Goal: Information Seeking & Learning: Learn about a topic

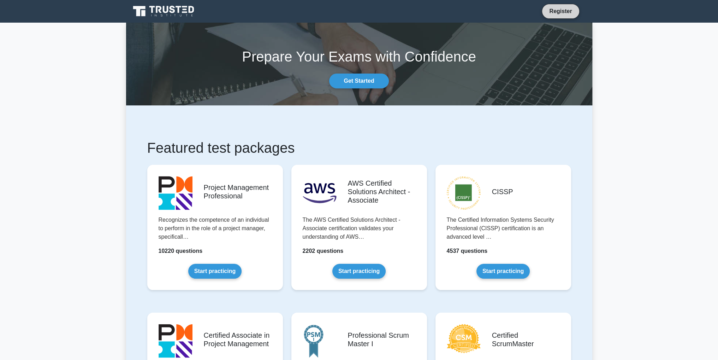
click at [567, 7] on link "Register" at bounding box center [560, 11] width 31 height 9
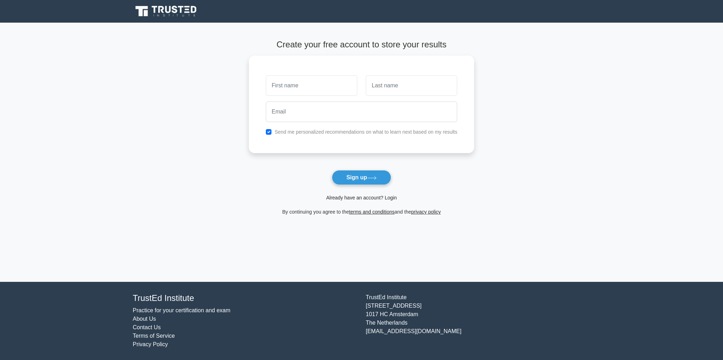
click at [355, 197] on link "Already have an account? Login" at bounding box center [361, 198] width 71 height 6
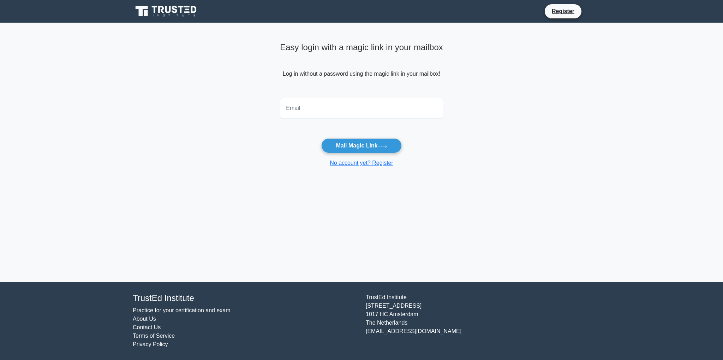
click at [318, 106] on input "email" at bounding box center [361, 108] width 163 height 20
type input "petaratanasovmitsev@gmail.com"
click at [355, 145] on button "Mail Magic Link" at bounding box center [361, 145] width 80 height 15
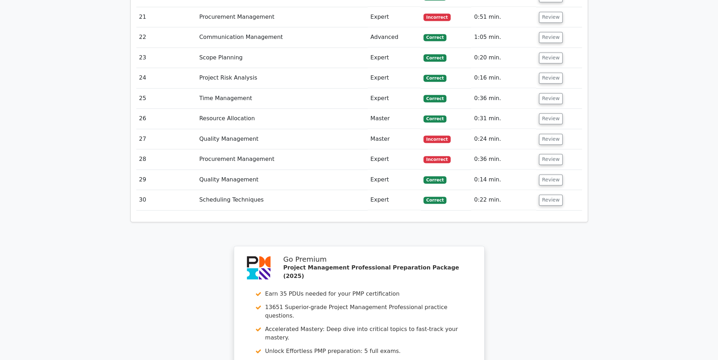
scroll to position [1656, 0]
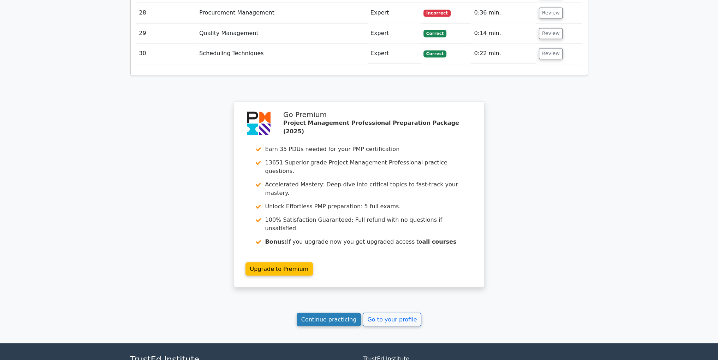
click at [348, 312] on link "Continue practicing" at bounding box center [329, 318] width 65 height 13
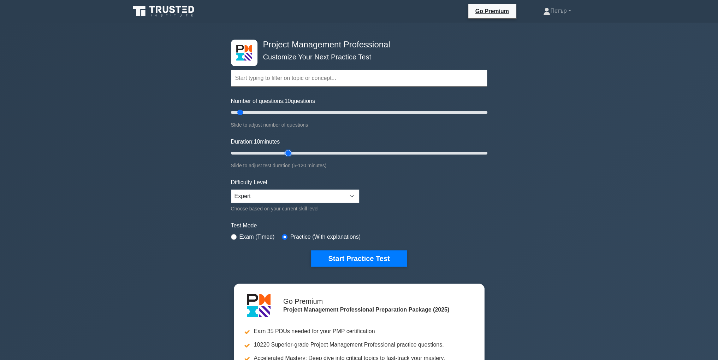
click at [285, 152] on input "Duration: 10 minutes" at bounding box center [359, 153] width 256 height 8
click at [292, 152] on input "Duration: 30 minutes" at bounding box center [359, 153] width 256 height 8
type input "35"
click at [294, 152] on input "Duration: 35 minutes" at bounding box center [359, 153] width 256 height 8
click at [297, 112] on input "Number of questions: 55 questions" at bounding box center [359, 112] width 256 height 8
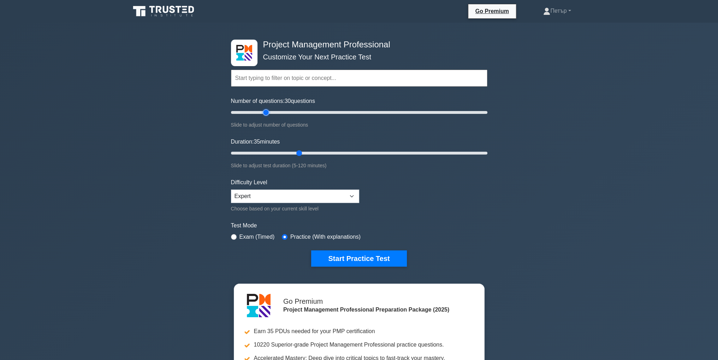
type input "30"
click at [265, 111] on input "Number of questions: 30 questions" at bounding box center [359, 112] width 256 height 8
click at [384, 253] on button "Start Practice Test" at bounding box center [358, 258] width 95 height 16
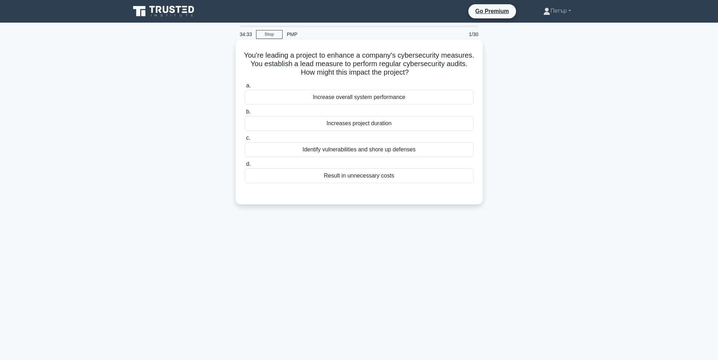
click at [442, 146] on div "Identify vulnerabilities and shore up defenses" at bounding box center [359, 149] width 229 height 15
click at [245, 140] on input "c. Identify vulnerabilities and shore up defenses" at bounding box center [245, 138] width 0 height 5
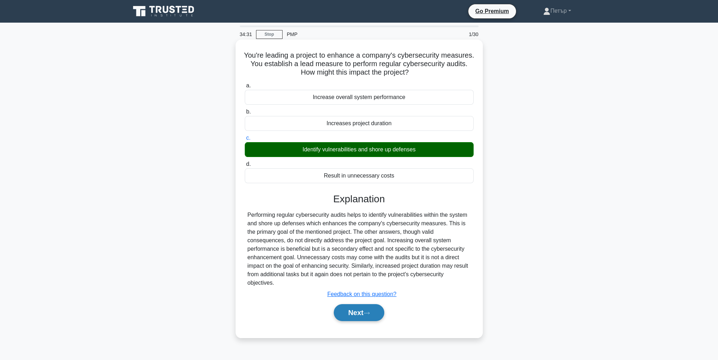
click at [358, 304] on button "Next" at bounding box center [359, 312] width 51 height 17
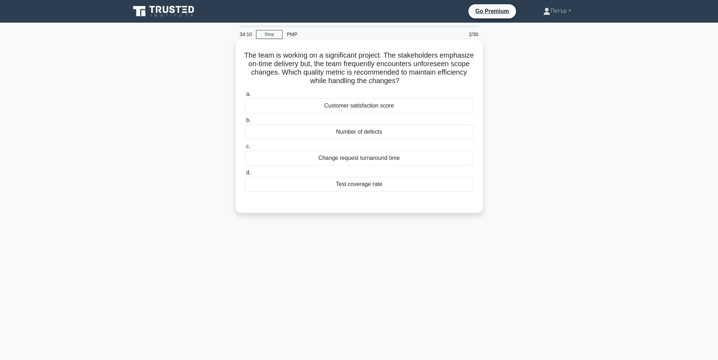
click at [419, 166] on div "a. Customer satisfaction score b. Number of defects" at bounding box center [359, 140] width 237 height 105
click at [420, 164] on div "Change request turnaround time" at bounding box center [359, 157] width 229 height 15
click at [245, 149] on input "c. Change request turnaround time" at bounding box center [245, 146] width 0 height 5
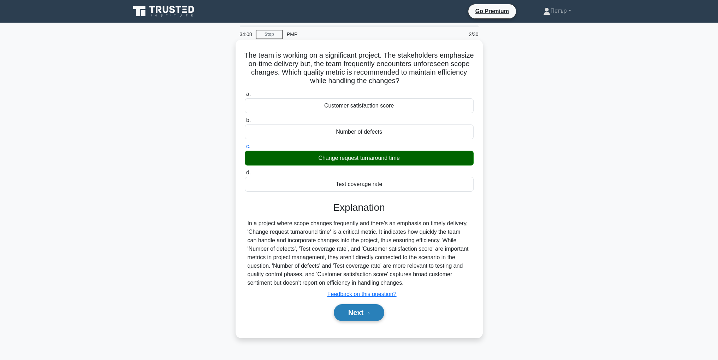
click at [364, 311] on button "Next" at bounding box center [359, 312] width 51 height 17
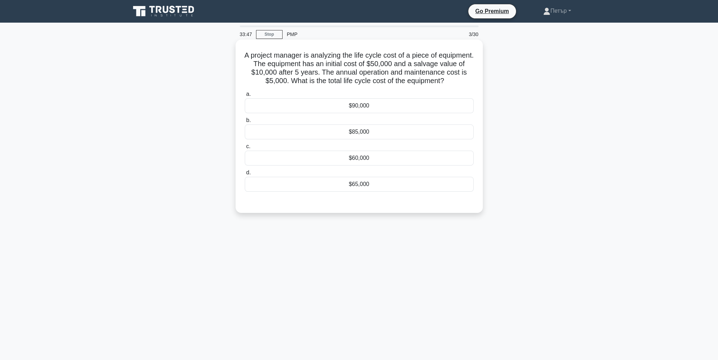
click at [463, 186] on div "$65,000" at bounding box center [359, 184] width 229 height 15
click at [245, 175] on input "d. $65,000" at bounding box center [245, 172] width 0 height 5
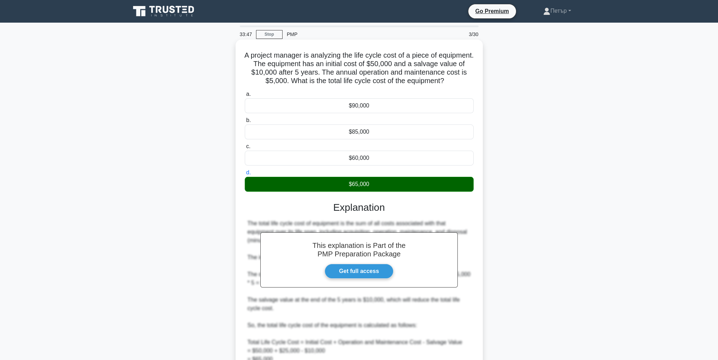
scroll to position [84, 0]
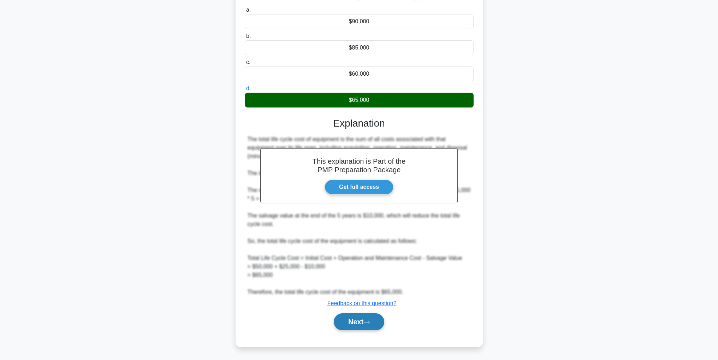
click at [366, 320] on icon at bounding box center [367, 322] width 6 height 4
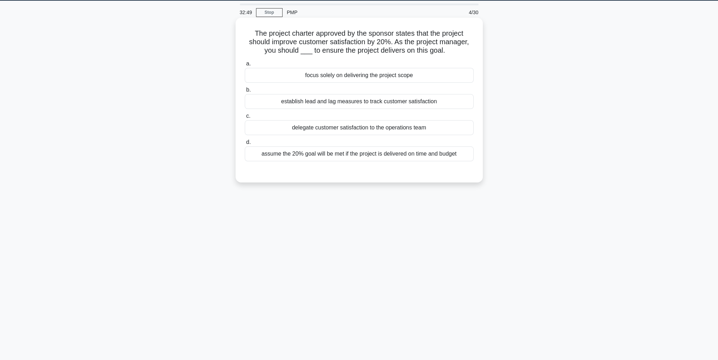
click at [262, 100] on div "establish lead and lag measures to track customer satisfaction" at bounding box center [359, 101] width 229 height 15
click at [245, 92] on input "b. establish lead and lag measures to track customer satisfaction" at bounding box center [245, 90] width 0 height 5
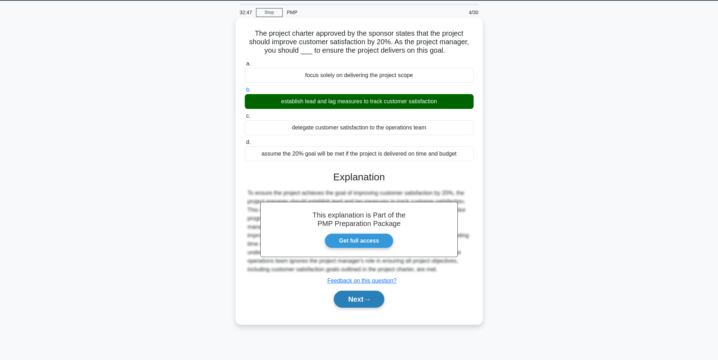
click at [378, 300] on button "Next" at bounding box center [359, 298] width 51 height 17
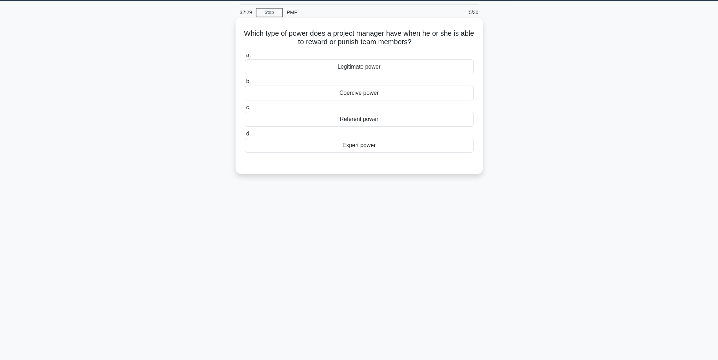
click at [434, 92] on div "Coercive power" at bounding box center [359, 92] width 229 height 15
click at [245, 84] on input "b. Coercive power" at bounding box center [245, 81] width 0 height 5
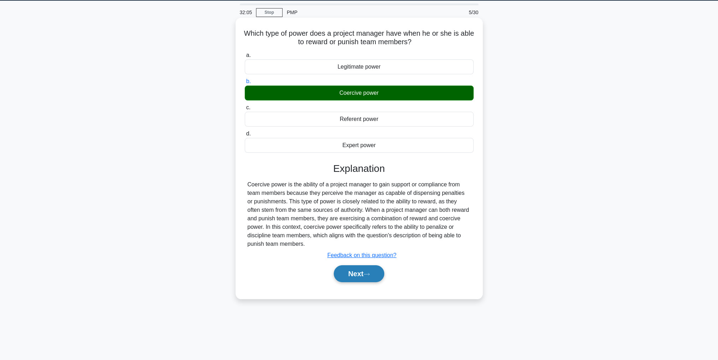
click at [360, 272] on button "Next" at bounding box center [359, 273] width 51 height 17
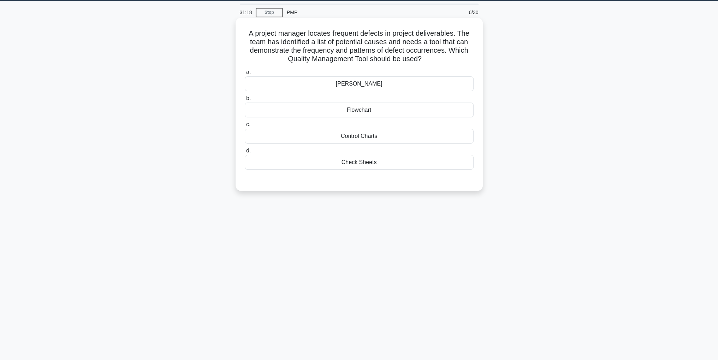
click at [312, 108] on div "Flowchart" at bounding box center [359, 109] width 229 height 15
click at [245, 101] on input "b. Flowchart" at bounding box center [245, 98] width 0 height 5
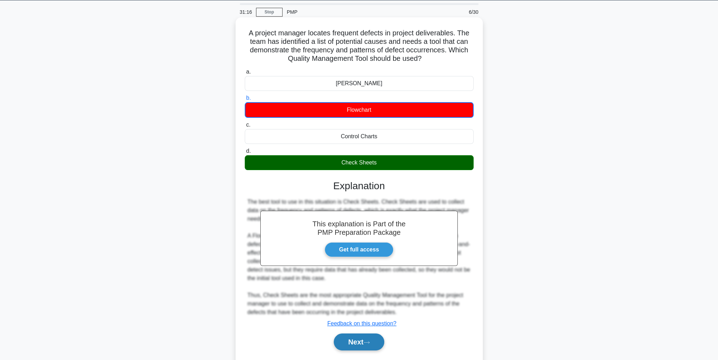
click at [367, 342] on icon at bounding box center [367, 342] width 6 height 4
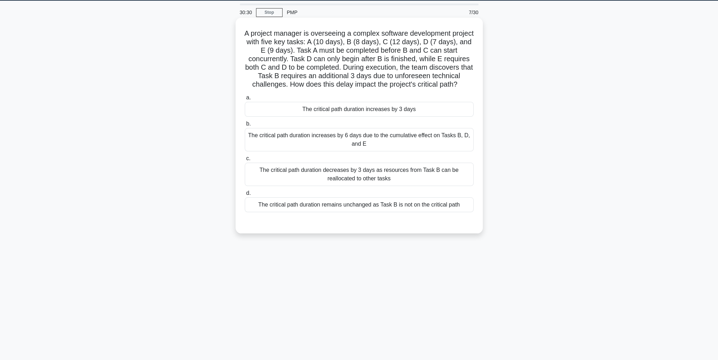
click at [452, 209] on div "The critical path duration remains unchanged as Task B is not on the critical p…" at bounding box center [359, 204] width 229 height 15
click at [245, 195] on input "d. The critical path duration remains unchanged as Task B is not on the critica…" at bounding box center [245, 193] width 0 height 5
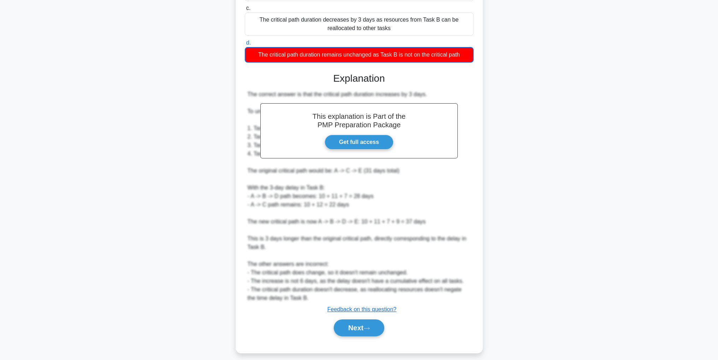
scroll to position [187, 0]
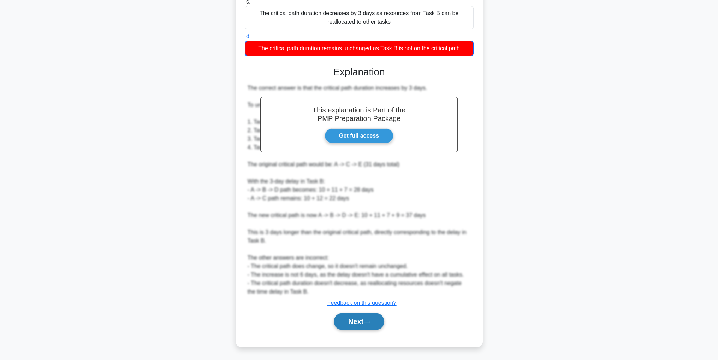
click at [357, 324] on button "Next" at bounding box center [359, 321] width 51 height 17
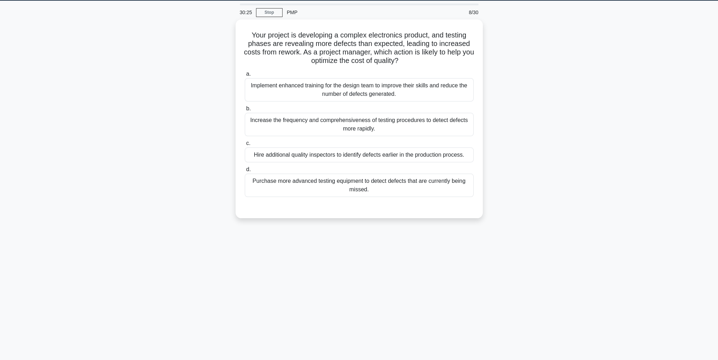
scroll to position [22, 0]
click at [314, 90] on div "Implement enhanced training for the design team to improve their skills and red…" at bounding box center [359, 87] width 229 height 23
click at [245, 75] on input "a. Implement enhanced training for the design team to improve their skills and …" at bounding box center [245, 72] width 0 height 5
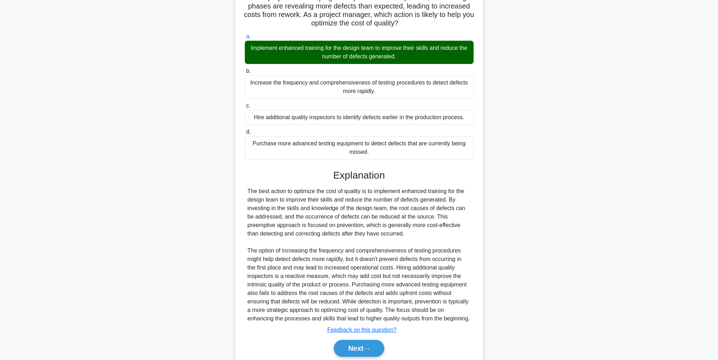
scroll to position [93, 0]
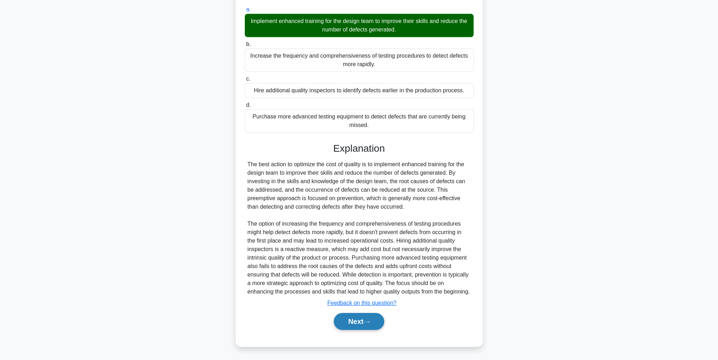
click at [376, 316] on button "Next" at bounding box center [359, 321] width 51 height 17
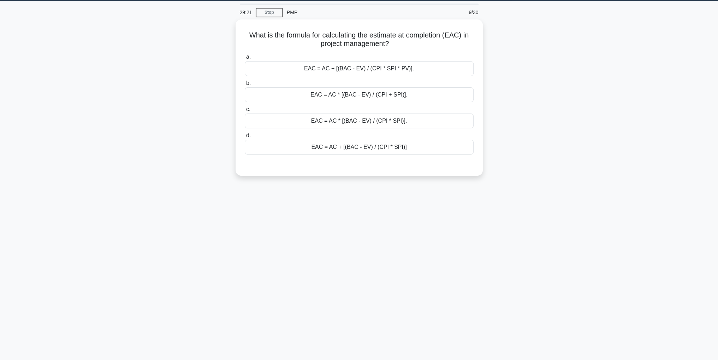
scroll to position [22, 0]
click at [439, 142] on div "EAC = AC + [(BAC - EV) / (CPI * SPI)]" at bounding box center [359, 145] width 229 height 15
click at [245, 136] on input "d. EAC = AC + [(BAC - EV) / (CPI * SPI)]" at bounding box center [245, 133] width 0 height 5
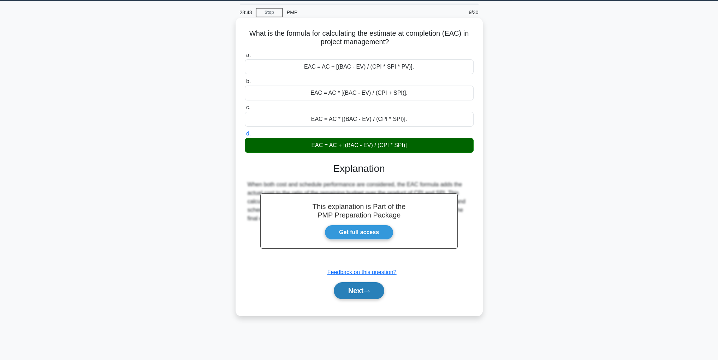
click at [366, 290] on button "Next" at bounding box center [359, 290] width 51 height 17
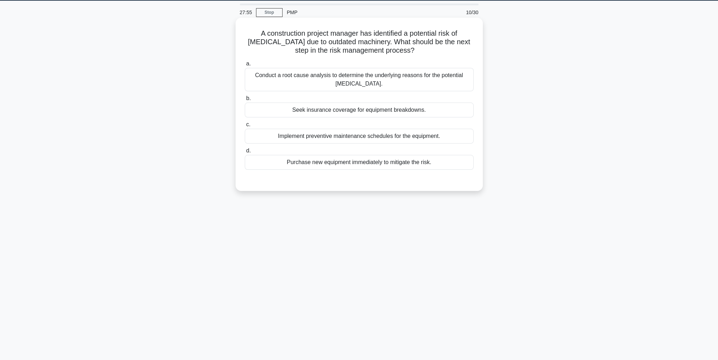
click at [437, 87] on div "Conduct a root cause analysis to determine the underlying reasons for the poten…" at bounding box center [359, 79] width 229 height 23
click at [245, 66] on input "a. Conduct a root cause analysis to determine the underlying reasons for the po…" at bounding box center [245, 63] width 0 height 5
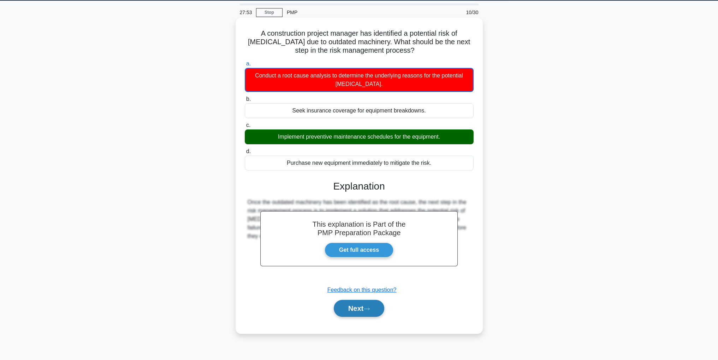
click at [379, 309] on button "Next" at bounding box center [359, 308] width 51 height 17
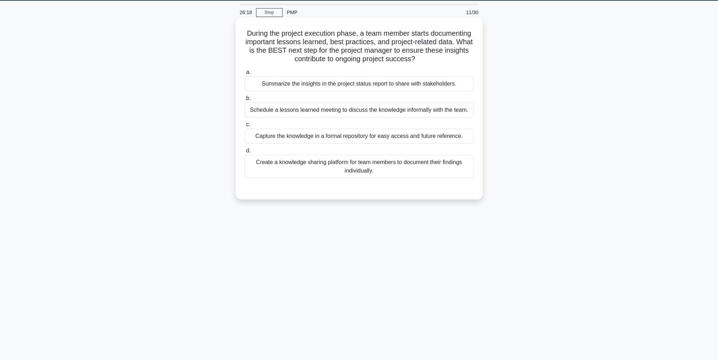
click at [426, 171] on div "Create a knowledge sharing platform for team members to document their findings…" at bounding box center [359, 166] width 229 height 23
click at [245, 153] on input "d. Create a knowledge sharing platform for team members to document their findi…" at bounding box center [245, 150] width 0 height 5
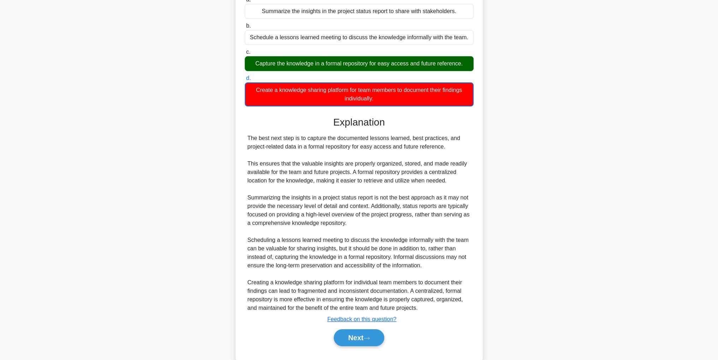
scroll to position [105, 0]
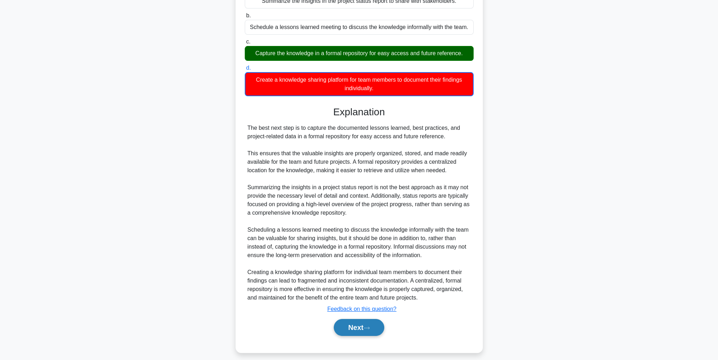
click at [367, 327] on icon at bounding box center [367, 328] width 6 height 4
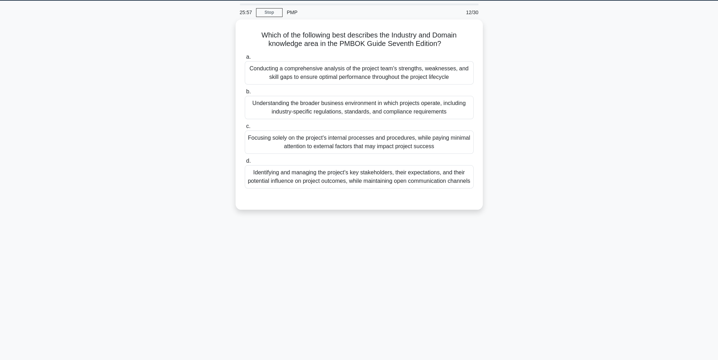
scroll to position [0, 0]
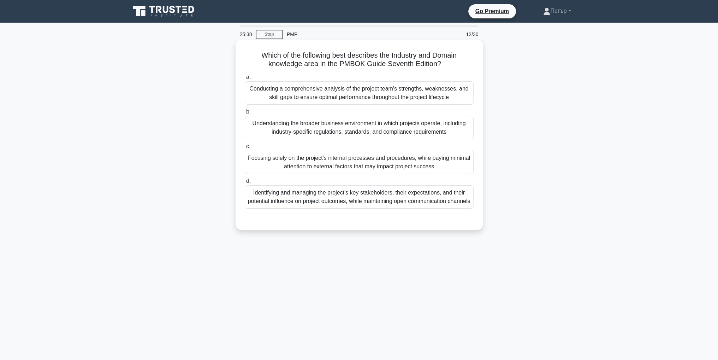
click at [465, 133] on div "Understanding the broader business environment in which projects operate, inclu…" at bounding box center [359, 127] width 229 height 23
click at [245, 114] on input "b. Understanding the broader business environment in which projects operate, in…" at bounding box center [245, 112] width 0 height 5
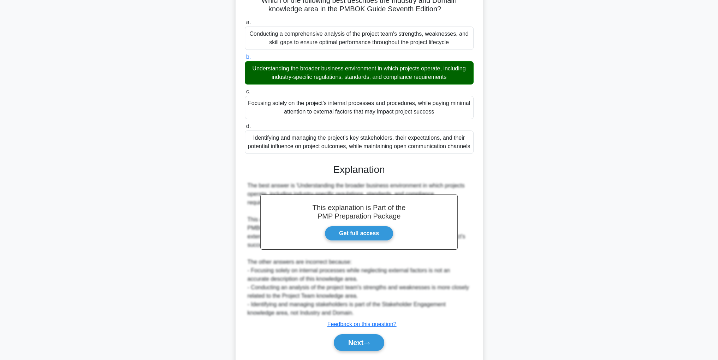
scroll to position [67, 0]
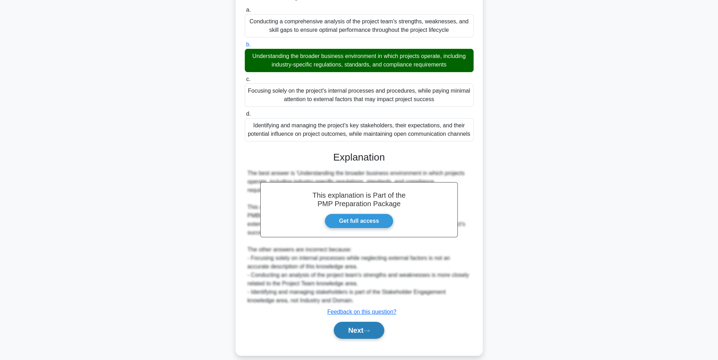
click at [378, 323] on button "Next" at bounding box center [359, 329] width 51 height 17
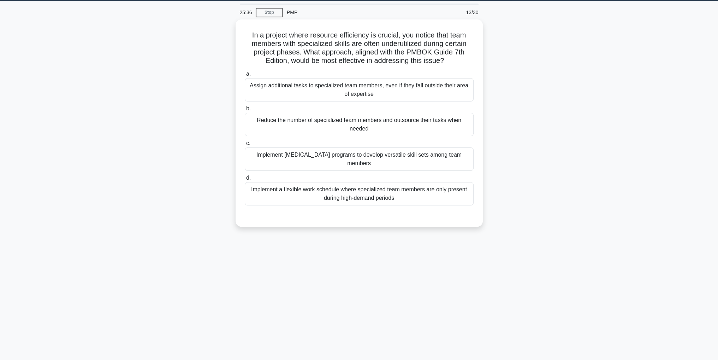
scroll to position [22, 0]
click at [390, 155] on div "Implement cross-training programs to develop versatile skill sets among team me…" at bounding box center [359, 157] width 229 height 23
click at [245, 144] on input "c. Implement cross-training programs to develop versatile skill sets among team…" at bounding box center [245, 141] width 0 height 5
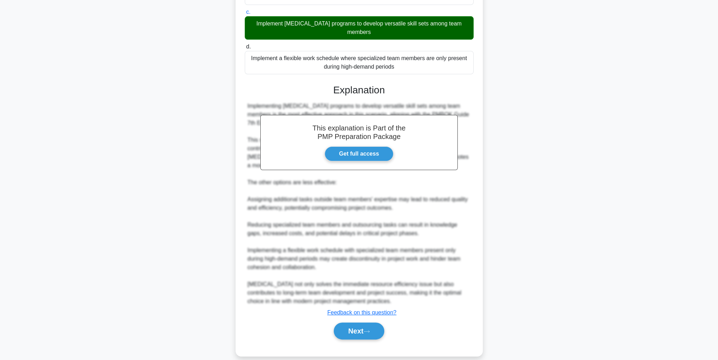
scroll to position [160, 0]
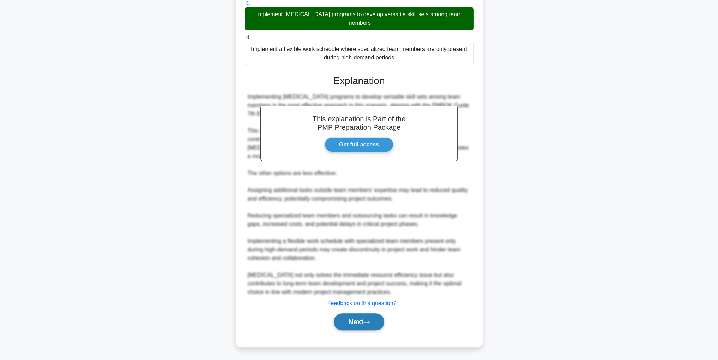
click at [370, 321] on icon at bounding box center [367, 322] width 6 height 4
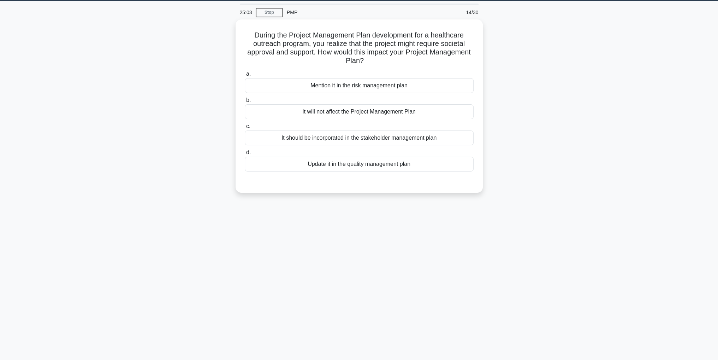
scroll to position [22, 0]
click at [465, 132] on div "It should be incorporated in the stakeholder management plan" at bounding box center [359, 136] width 229 height 15
click at [245, 127] on input "c. It should be incorporated in the stakeholder management plan" at bounding box center [245, 124] width 0 height 5
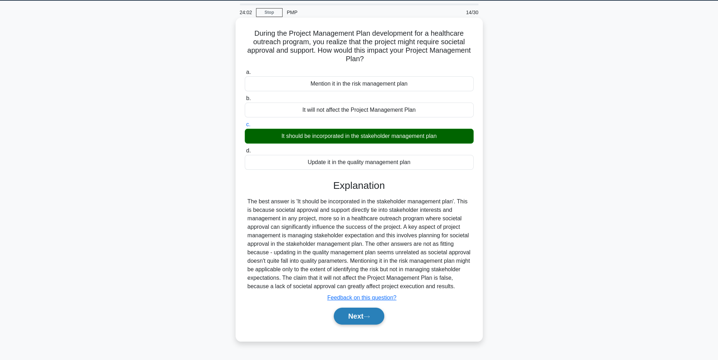
click at [376, 313] on button "Next" at bounding box center [359, 315] width 51 height 17
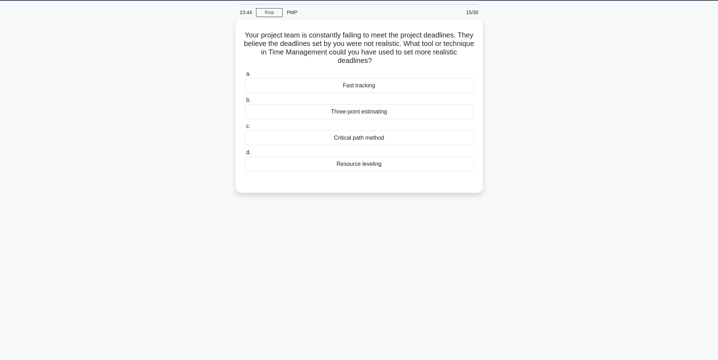
click at [194, 98] on div "Your project team is constantly failing to meet the project deadlines. They bel…" at bounding box center [359, 110] width 466 height 182
click at [432, 110] on div "Three-point estimating" at bounding box center [359, 109] width 229 height 15
click at [245, 101] on input "b. Three-point estimating" at bounding box center [245, 98] width 0 height 5
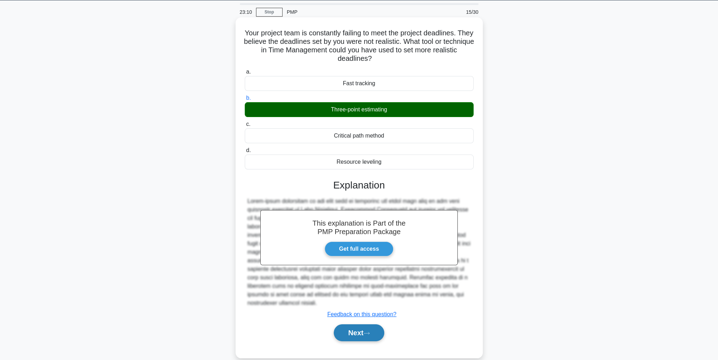
click at [374, 324] on button "Next" at bounding box center [359, 332] width 51 height 17
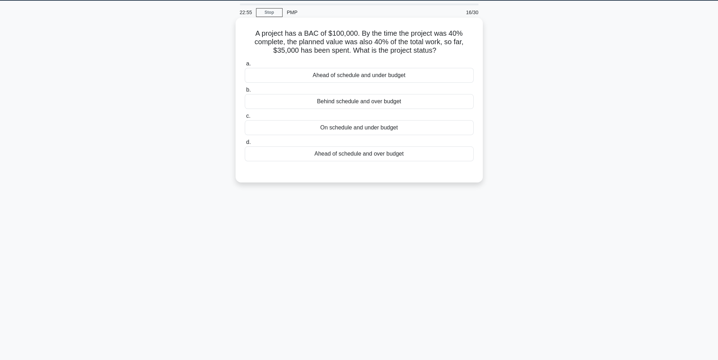
click at [432, 128] on div "On schedule and under budget" at bounding box center [359, 127] width 229 height 15
click at [245, 118] on input "c. On schedule and under budget" at bounding box center [245, 116] width 0 height 5
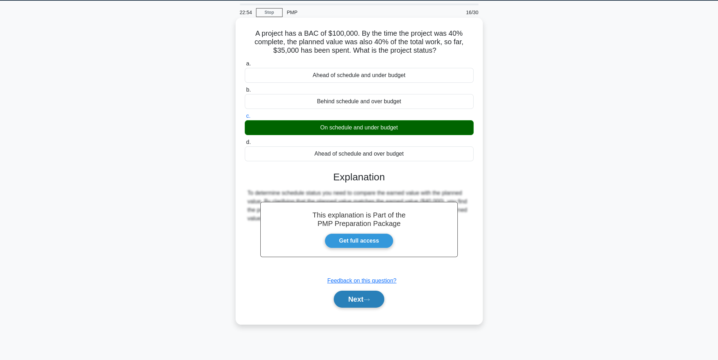
click at [369, 296] on button "Next" at bounding box center [359, 298] width 51 height 17
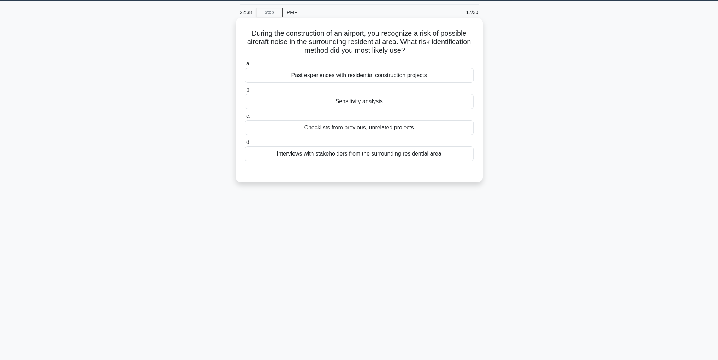
click at [458, 158] on div "Interviews with stakeholders from the surrounding residential area" at bounding box center [359, 153] width 229 height 15
click at [245, 144] on input "d. Interviews with stakeholders from the surrounding residential area" at bounding box center [245, 142] width 0 height 5
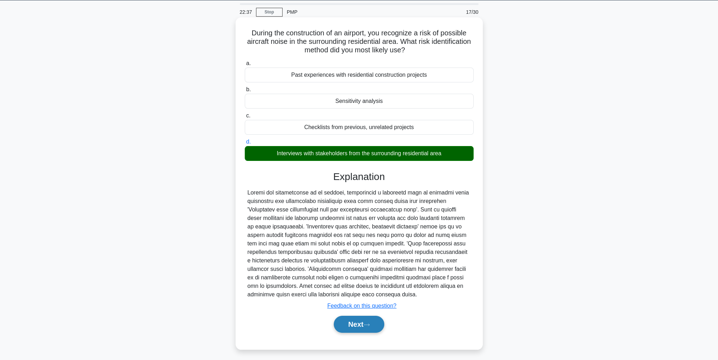
click at [366, 322] on button "Next" at bounding box center [359, 323] width 51 height 17
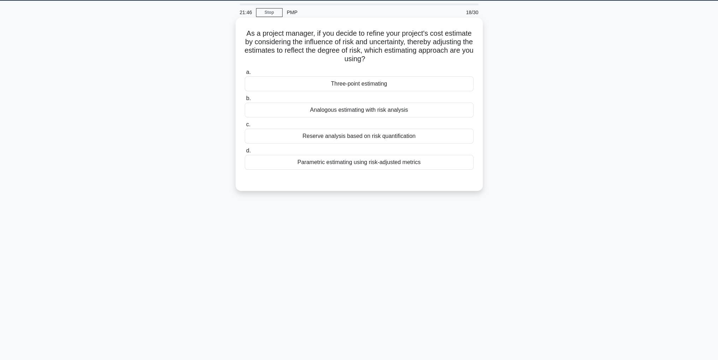
click at [446, 160] on div "Parametric estimating using risk-adjusted metrics" at bounding box center [359, 162] width 229 height 15
click at [245, 153] on input "d. Parametric estimating using risk-adjusted metrics" at bounding box center [245, 150] width 0 height 5
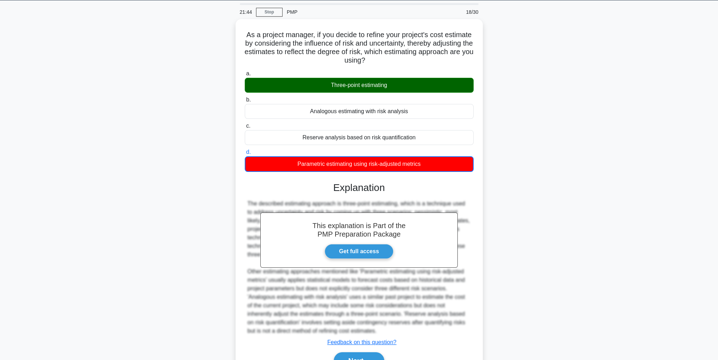
scroll to position [59, 0]
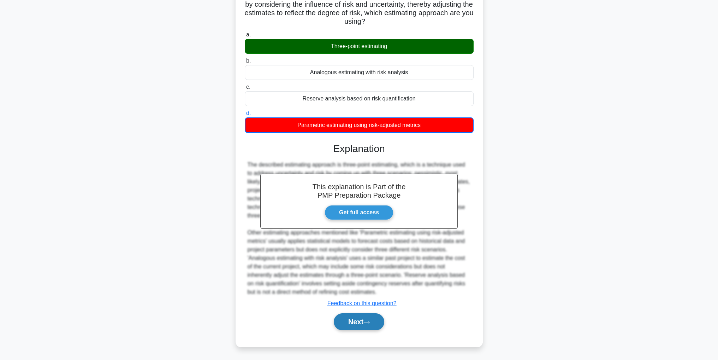
click at [359, 324] on button "Next" at bounding box center [359, 321] width 51 height 17
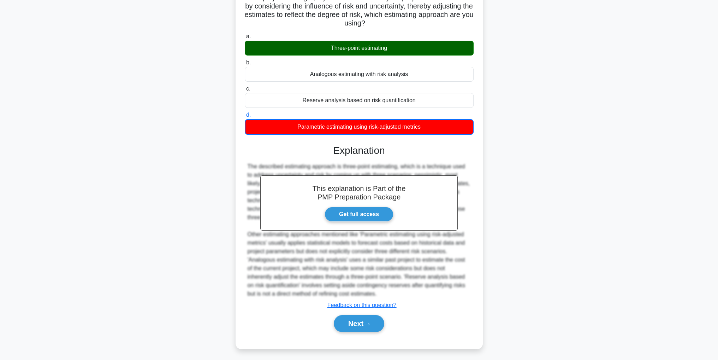
scroll to position [22, 0]
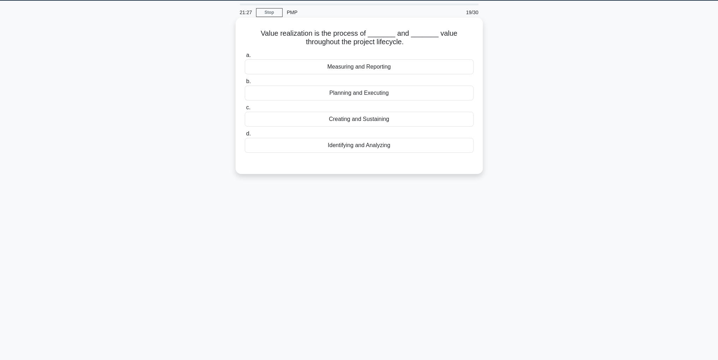
click at [434, 114] on div "Creating and Sustaining" at bounding box center [359, 119] width 229 height 15
click at [245, 110] on input "c. Creating and Sustaining" at bounding box center [245, 107] width 0 height 5
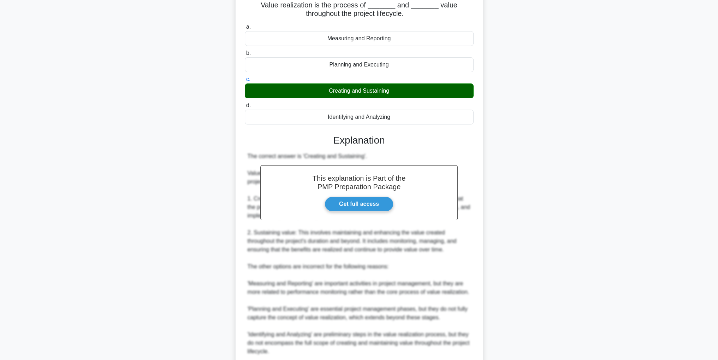
scroll to position [110, 0]
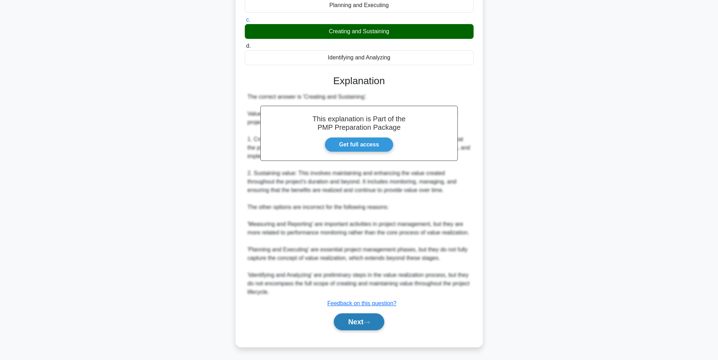
click at [360, 319] on button "Next" at bounding box center [359, 321] width 51 height 17
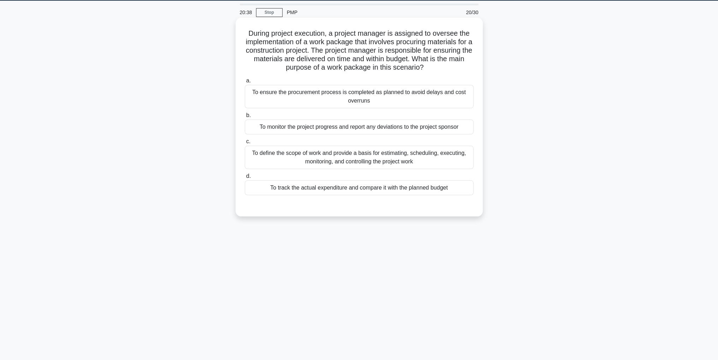
click at [437, 85] on div "To ensure the procurement process is completed as planned to avoid delays and c…" at bounding box center [359, 96] width 229 height 23
click at [245, 83] on input "a. To ensure the procurement process is completed as planned to avoid delays an…" at bounding box center [245, 80] width 0 height 5
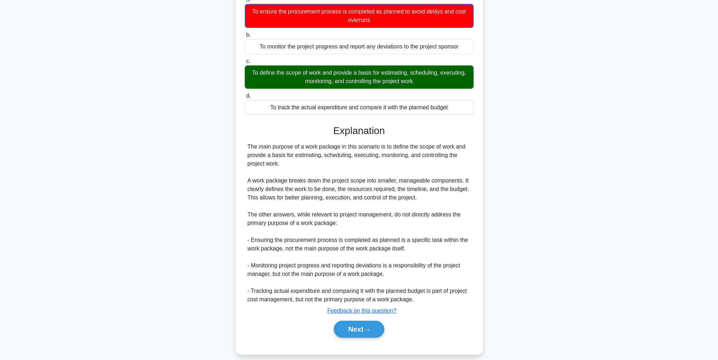
scroll to position [110, 0]
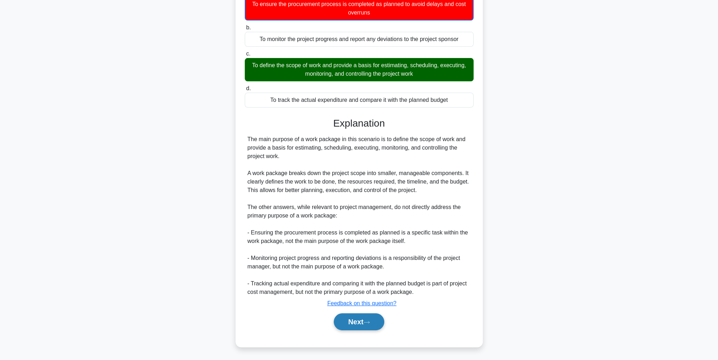
click at [380, 327] on button "Next" at bounding box center [359, 321] width 51 height 17
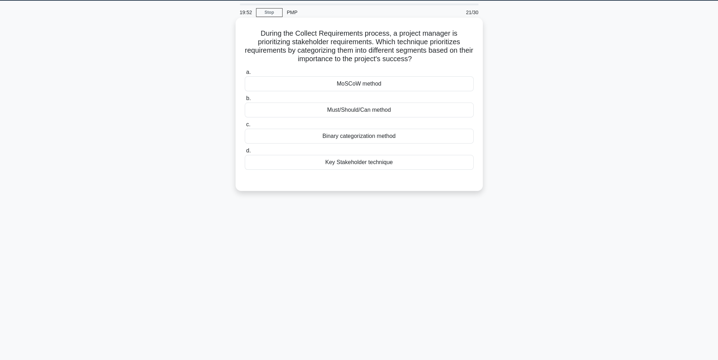
click at [360, 112] on div "Must/Should/Can method" at bounding box center [359, 109] width 229 height 15
click at [245, 101] on input "b. Must/Should/Can method" at bounding box center [245, 98] width 0 height 5
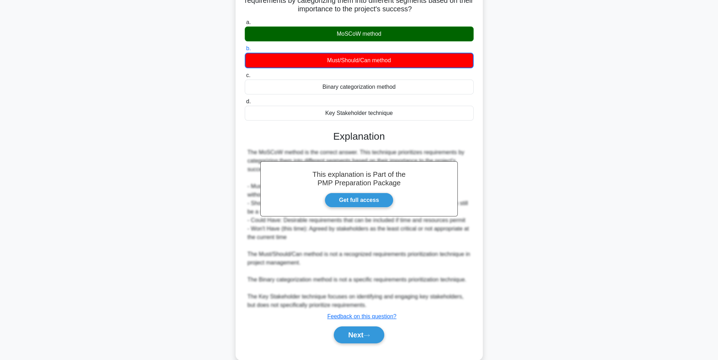
scroll to position [85, 0]
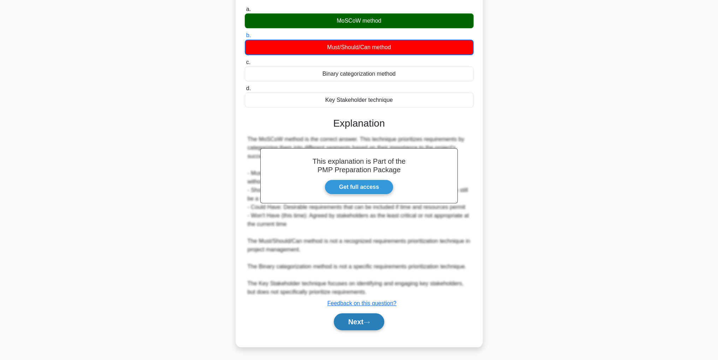
click at [371, 325] on button "Next" at bounding box center [359, 321] width 51 height 17
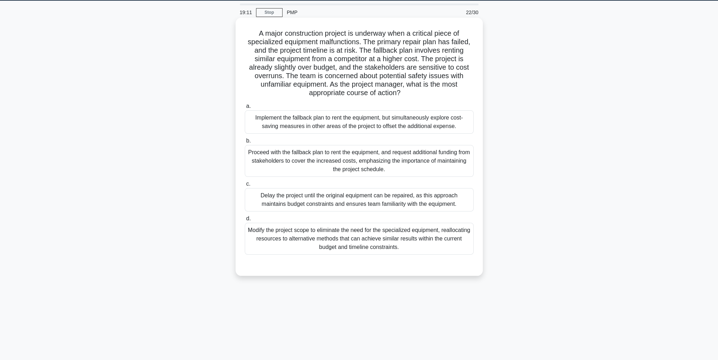
click at [463, 120] on div "Implement the fallback plan to rent the equipment, but simultaneously explore c…" at bounding box center [359, 121] width 229 height 23
click at [245, 108] on input "a. Implement the fallback plan to rent the equipment, but simultaneously explor…" at bounding box center [245, 106] width 0 height 5
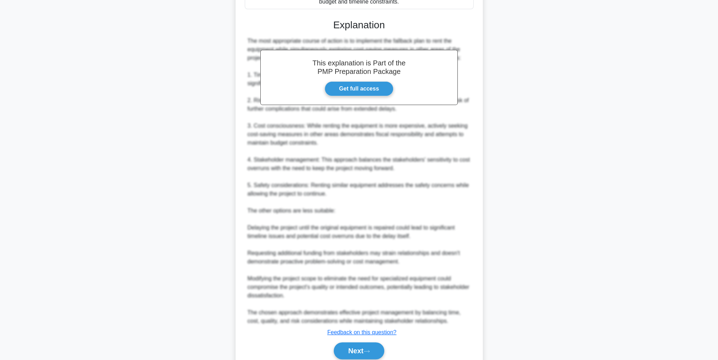
scroll to position [296, 0]
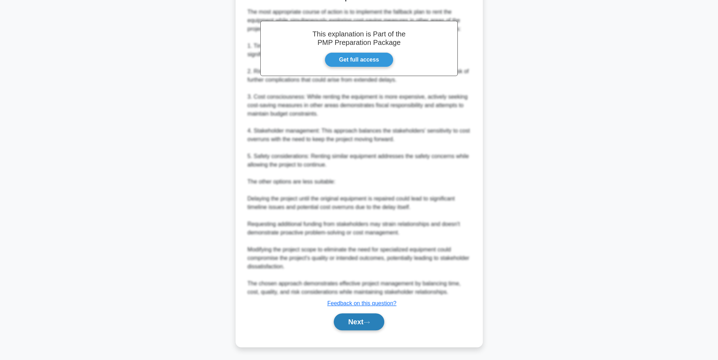
click at [352, 320] on button "Next" at bounding box center [359, 321] width 51 height 17
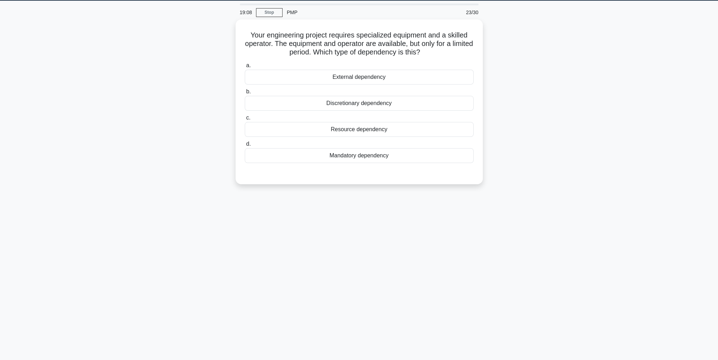
scroll to position [22, 0]
click at [440, 129] on div "Resource dependency" at bounding box center [359, 127] width 229 height 15
click at [245, 118] on input "c. Resource dependency" at bounding box center [245, 116] width 0 height 5
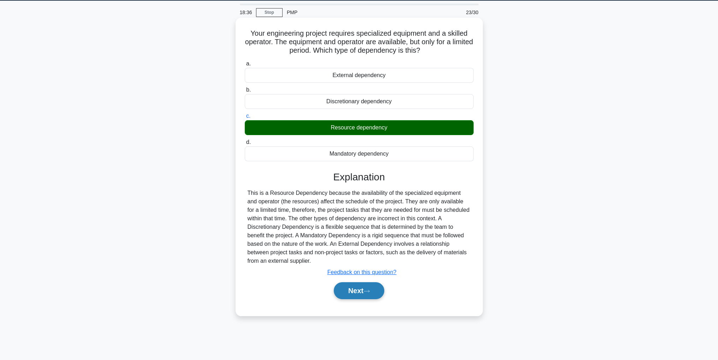
click at [362, 288] on button "Next" at bounding box center [359, 290] width 51 height 17
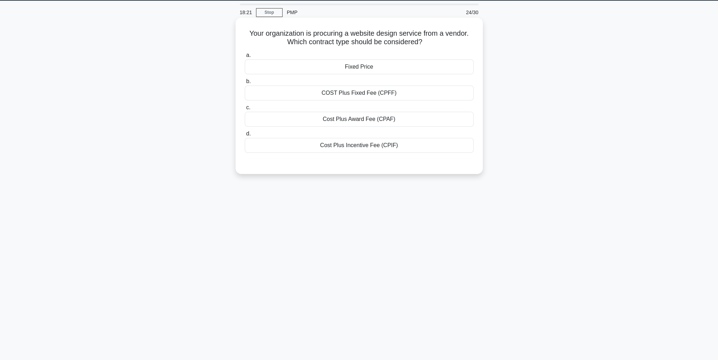
click at [375, 72] on div "Fixed Price" at bounding box center [359, 66] width 229 height 15
click at [245, 58] on input "a. Fixed Price" at bounding box center [245, 55] width 0 height 5
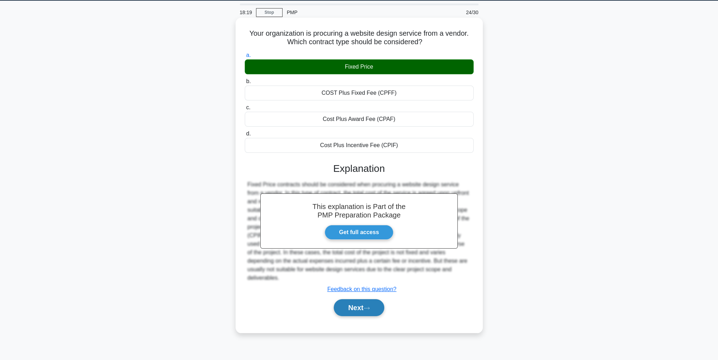
click at [349, 301] on button "Next" at bounding box center [359, 307] width 51 height 17
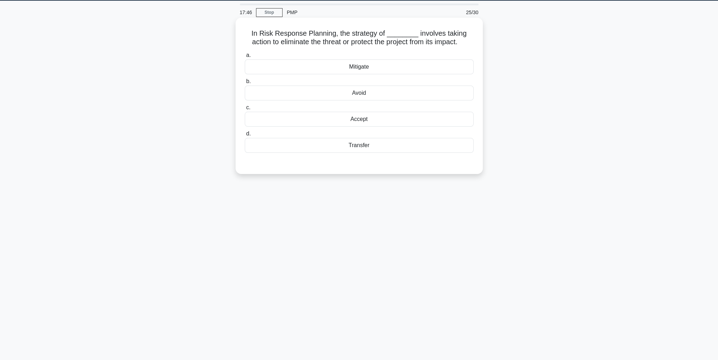
click at [432, 67] on div "Mitigate" at bounding box center [359, 66] width 229 height 15
click at [245, 58] on input "a. Mitigate" at bounding box center [245, 55] width 0 height 5
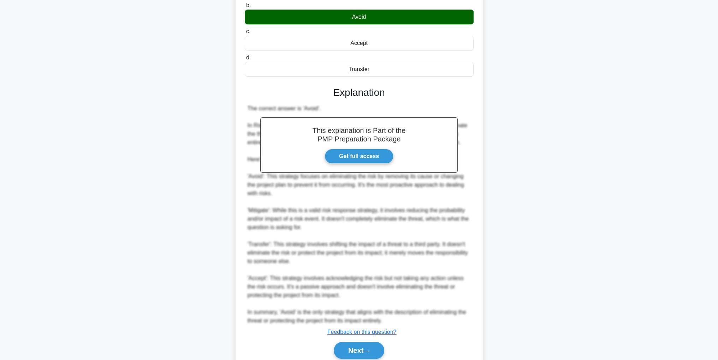
scroll to position [127, 0]
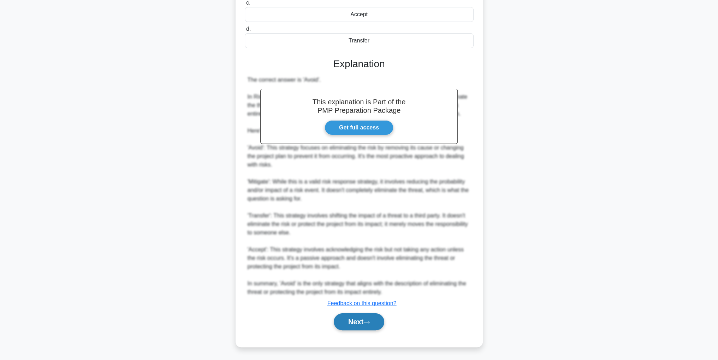
click at [350, 322] on button "Next" at bounding box center [359, 321] width 51 height 17
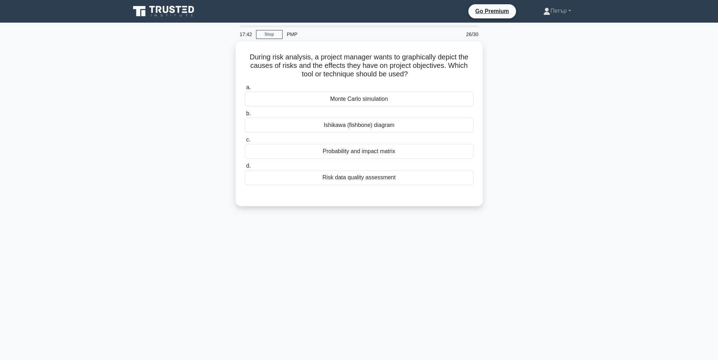
scroll to position [0, 0]
click at [436, 180] on div "Risk data quality assessment" at bounding box center [359, 175] width 229 height 15
click at [245, 166] on input "d. Risk data quality assessment" at bounding box center [245, 164] width 0 height 5
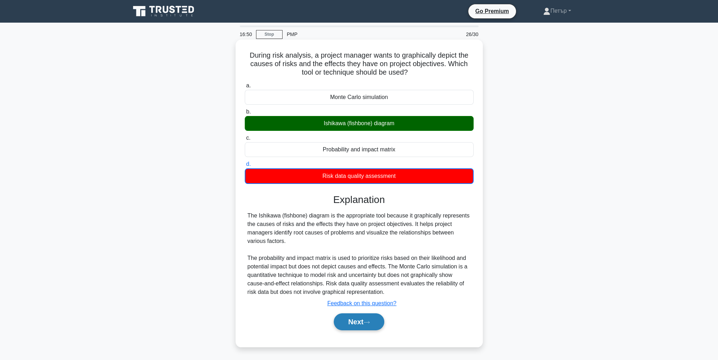
click at [374, 323] on button "Next" at bounding box center [359, 321] width 51 height 17
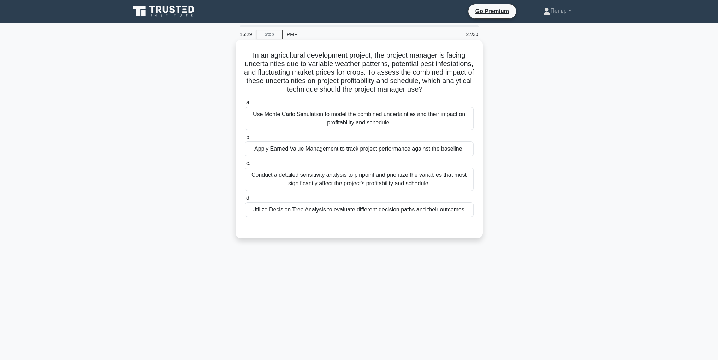
click at [423, 125] on div "Use Monte Carlo Simulation to model the combined uncertainties and their impact…" at bounding box center [359, 118] width 229 height 23
click at [245, 105] on input "a. Use Monte Carlo Simulation to model the combined uncertainties and their imp…" at bounding box center [245, 102] width 0 height 5
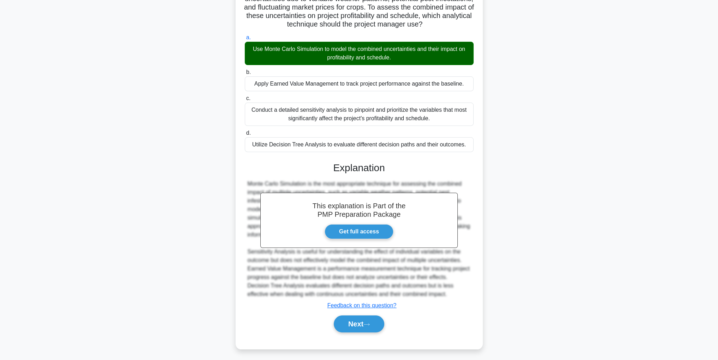
scroll to position [76, 0]
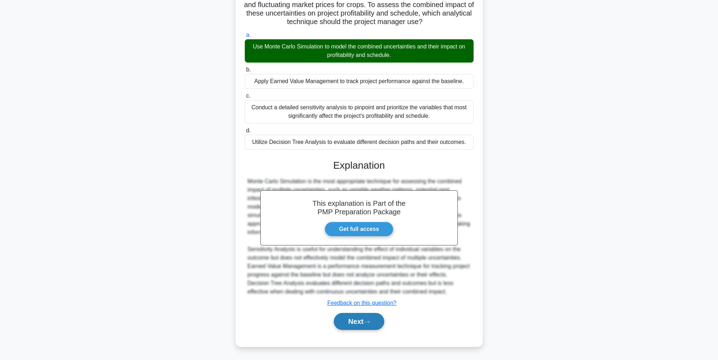
click at [373, 316] on button "Next" at bounding box center [359, 321] width 51 height 17
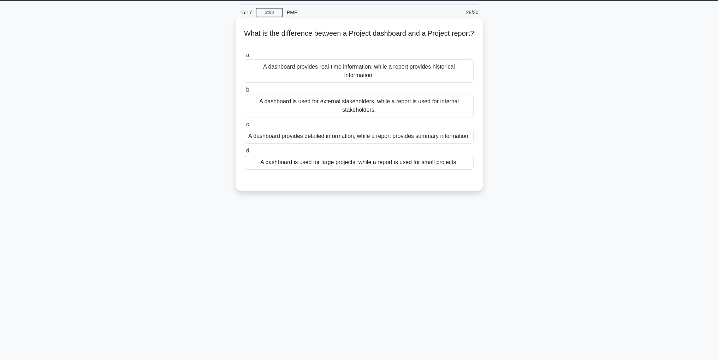
click at [402, 69] on div "A dashboard provides real-time information, while a report provides historical …" at bounding box center [359, 70] width 229 height 23
click at [245, 58] on input "a. A dashboard provides real-time information, while a report provides historic…" at bounding box center [245, 55] width 0 height 5
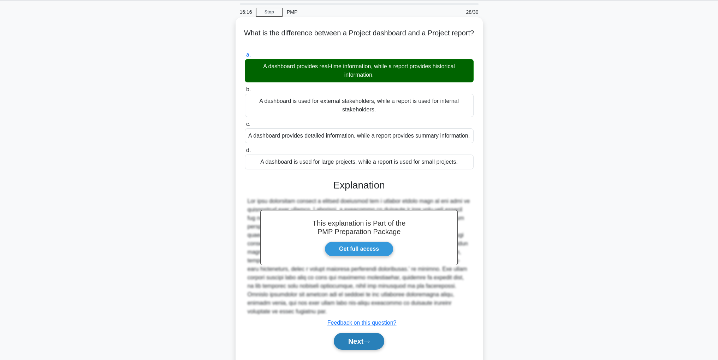
click at [371, 337] on button "Next" at bounding box center [359, 340] width 51 height 17
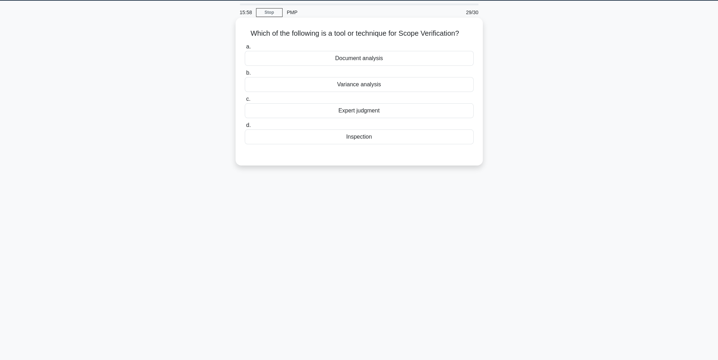
click at [419, 140] on div "Inspection" at bounding box center [359, 136] width 229 height 15
click at [245, 128] on input "d. Inspection" at bounding box center [245, 125] width 0 height 5
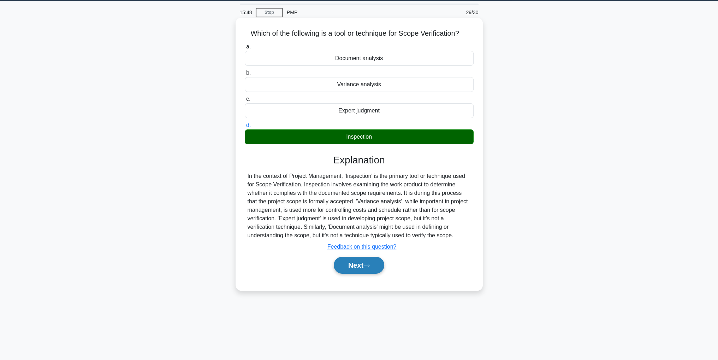
click at [366, 271] on button "Next" at bounding box center [359, 264] width 51 height 17
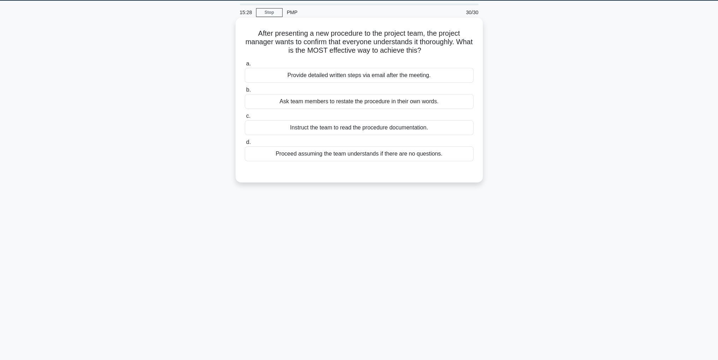
click at [343, 100] on div "Ask team members to restate the procedure in their own words." at bounding box center [359, 101] width 229 height 15
click at [245, 92] on input "b. Ask team members to restate the procedure in their own words." at bounding box center [245, 90] width 0 height 5
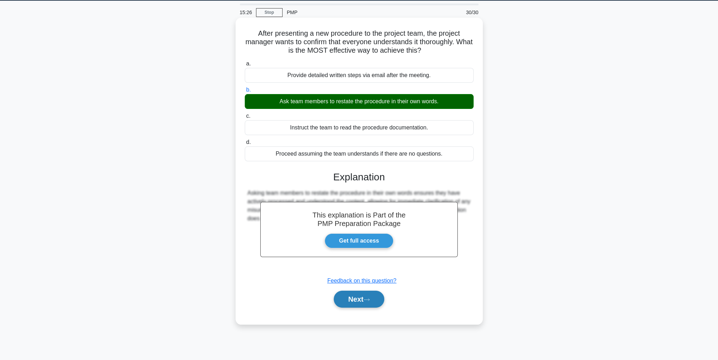
click at [355, 298] on button "Next" at bounding box center [359, 298] width 51 height 17
